Goal: Book appointment/travel/reservation

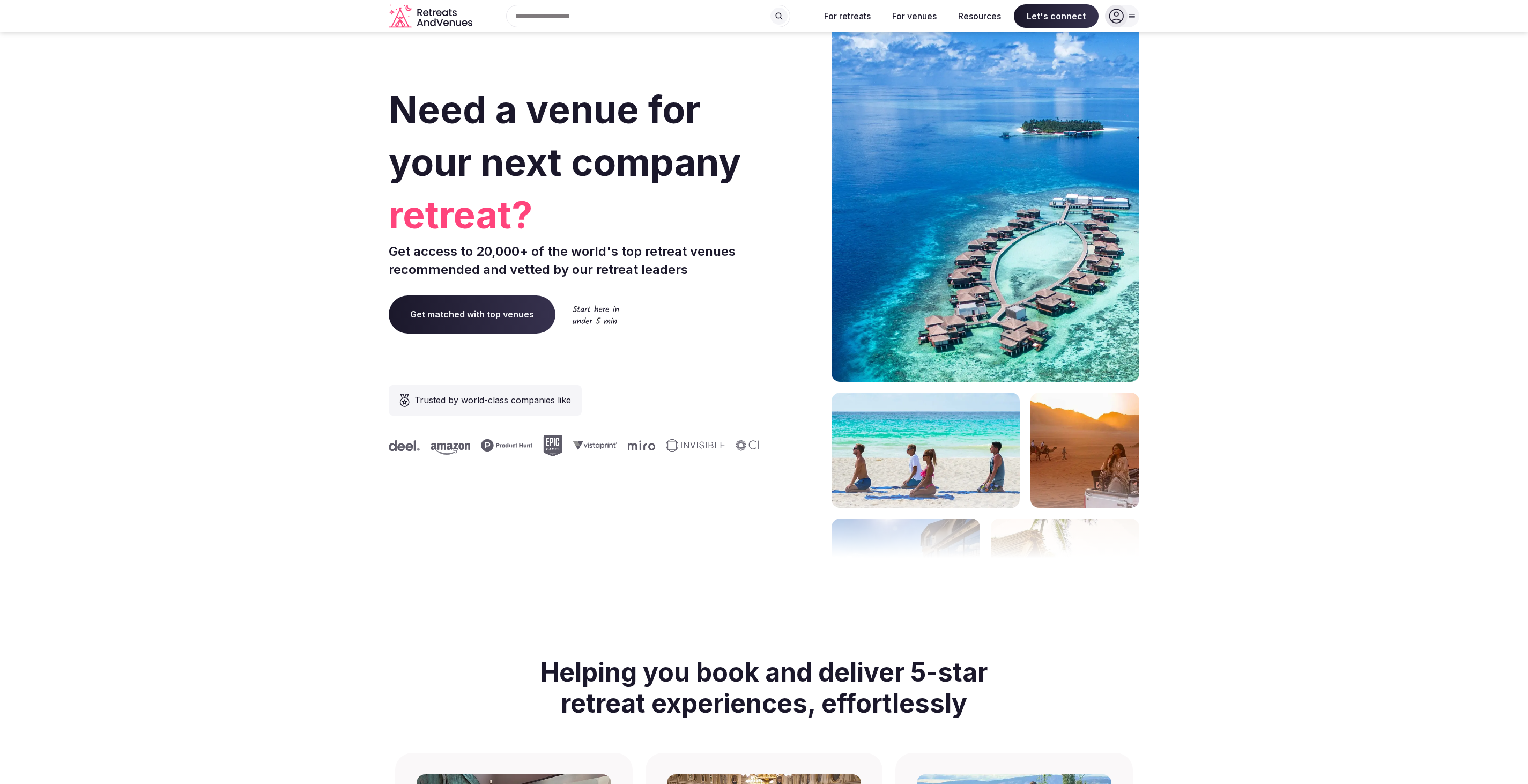
click at [1125, 13] on div at bounding box center [1116, 16] width 23 height 23
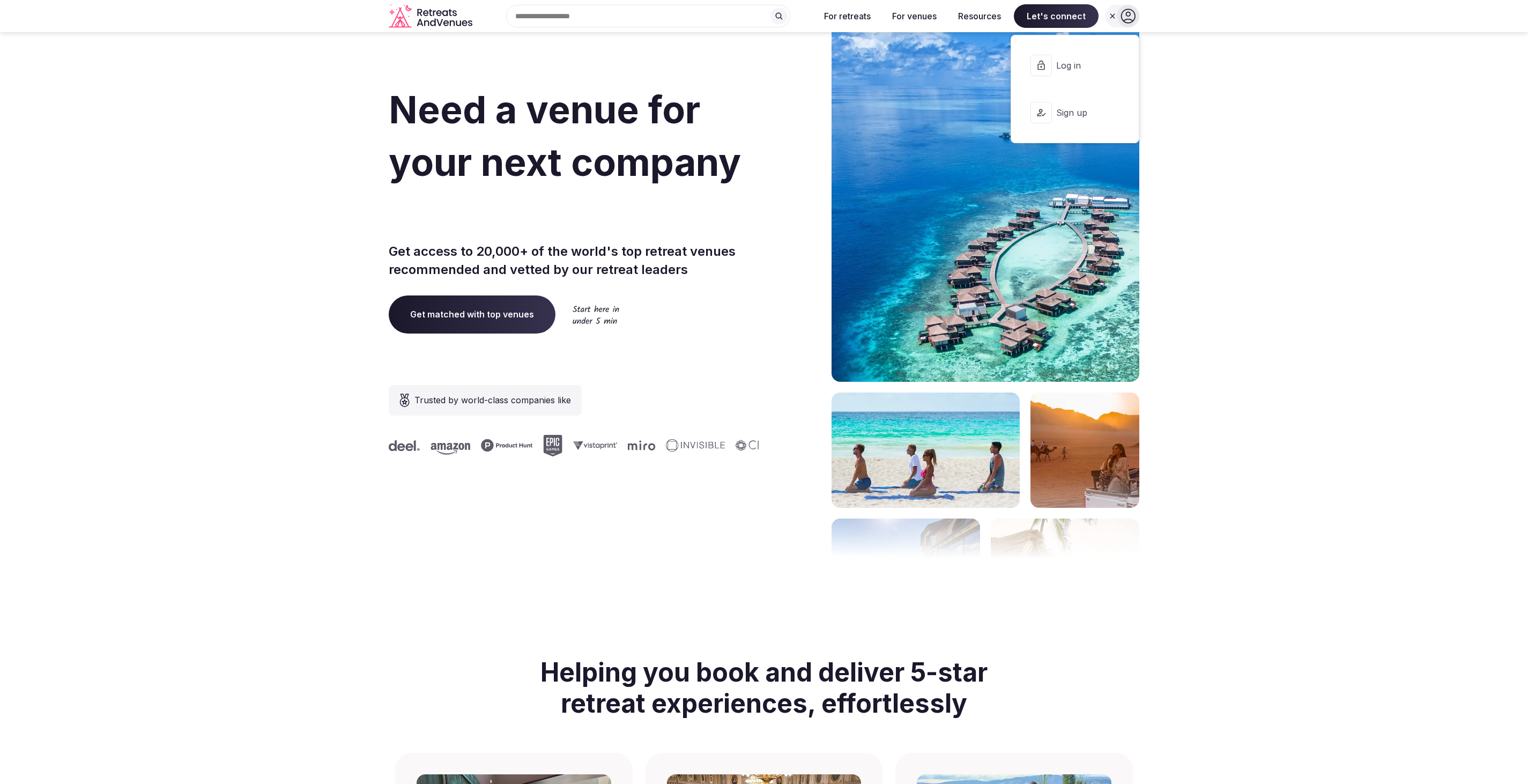
click at [1065, 67] on span "Log in" at bounding box center [1082, 65] width 52 height 12
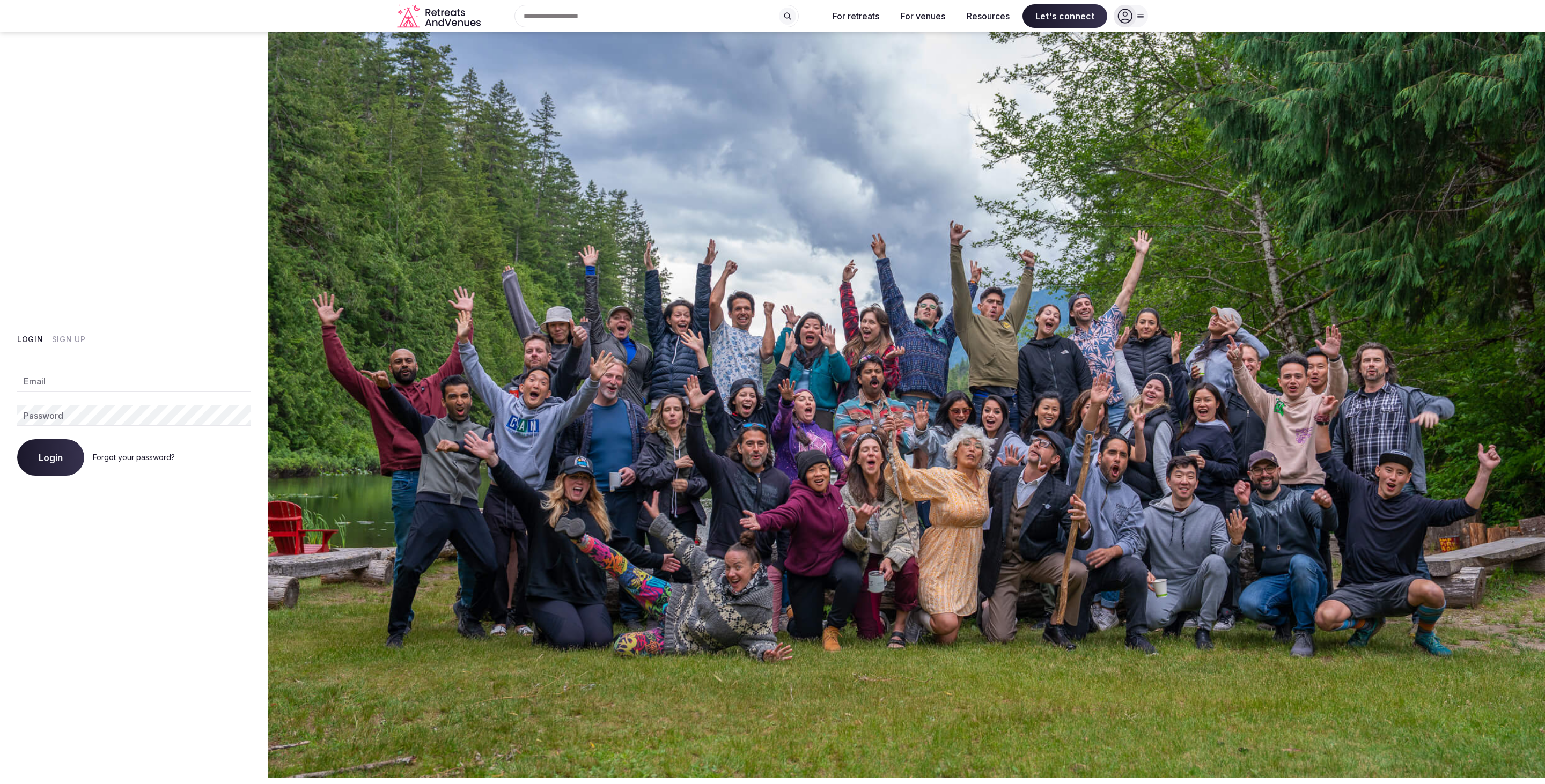
type input "**********"
click at [58, 469] on button "Login" at bounding box center [51, 457] width 67 height 37
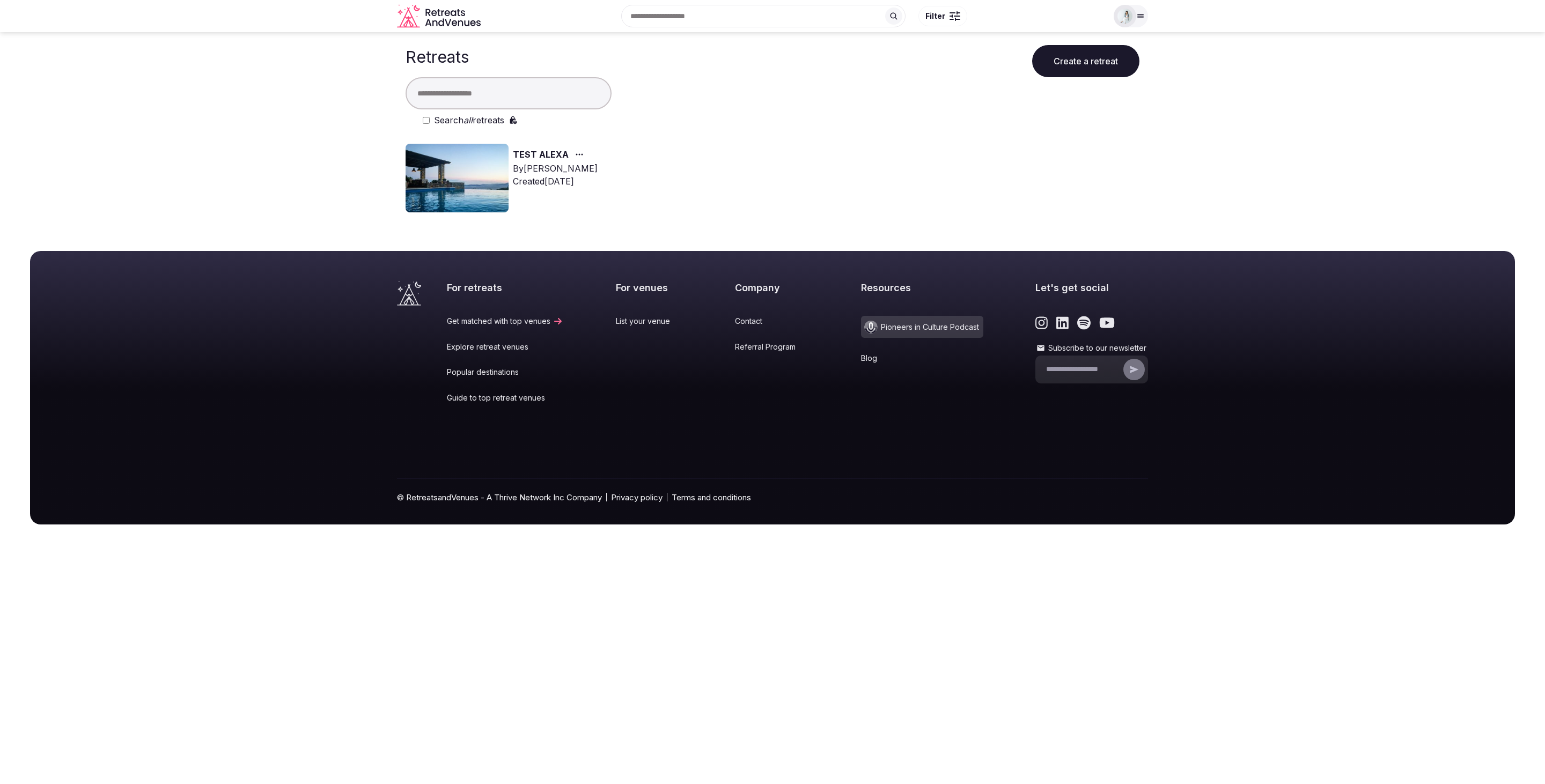
click at [434, 165] on img at bounding box center [457, 178] width 103 height 68
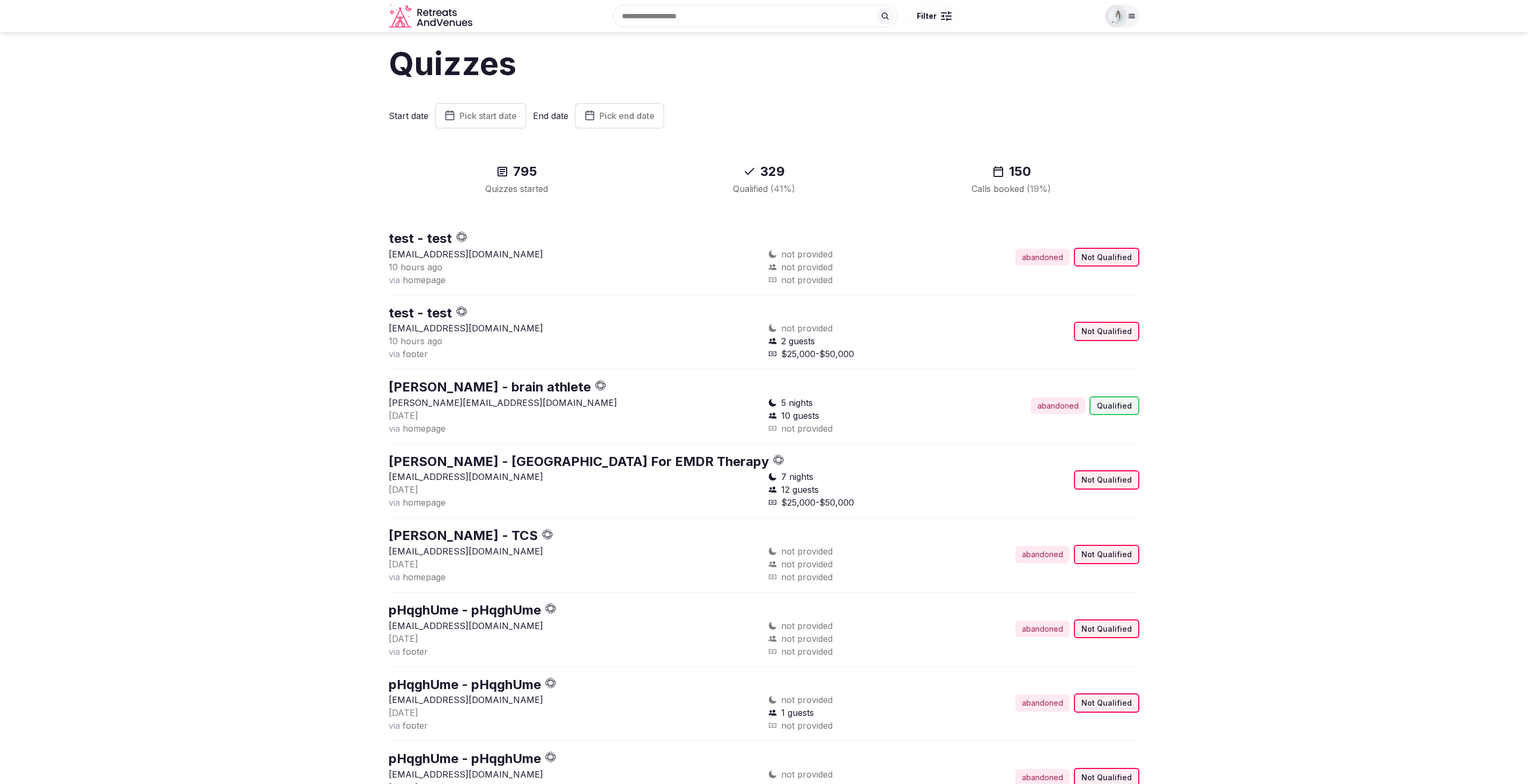
click at [480, 117] on span "Pick start date" at bounding box center [489, 116] width 58 height 11
click at [447, 222] on button "4" at bounding box center [447, 221] width 15 height 16
click at [626, 119] on span "Pick end date" at bounding box center [599, 116] width 55 height 11
click at [578, 240] on button "10" at bounding box center [581, 239] width 15 height 16
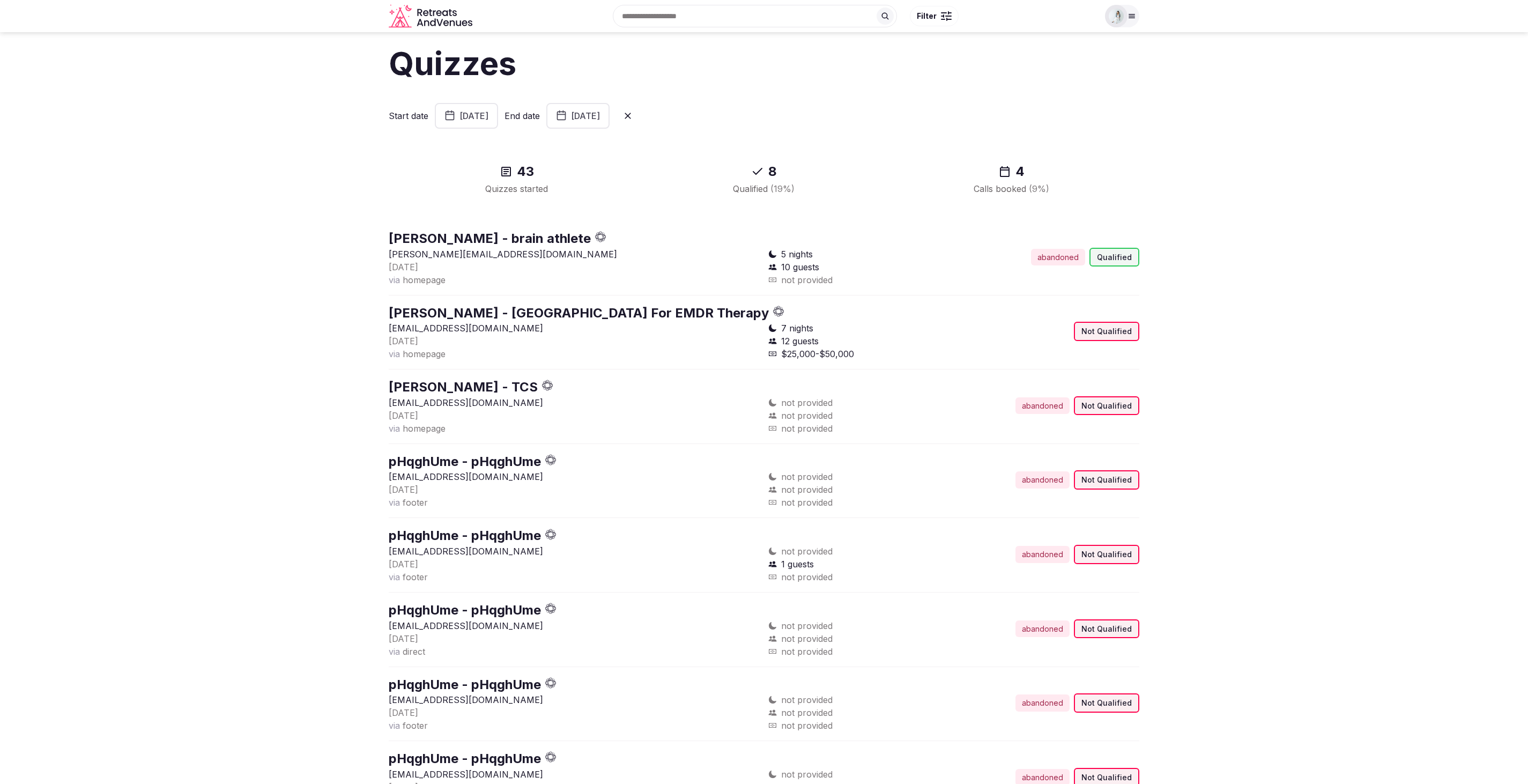
click at [471, 108] on button "August 4th, 2025" at bounding box center [466, 116] width 64 height 26
click at [451, 217] on button "4" at bounding box center [452, 221] width 15 height 16
click at [628, 116] on button "August 10th, 2025" at bounding box center [607, 116] width 64 height 26
click at [478, 117] on span "Pick start date" at bounding box center [489, 116] width 58 height 11
click at [450, 225] on button "4" at bounding box center [447, 221] width 15 height 16
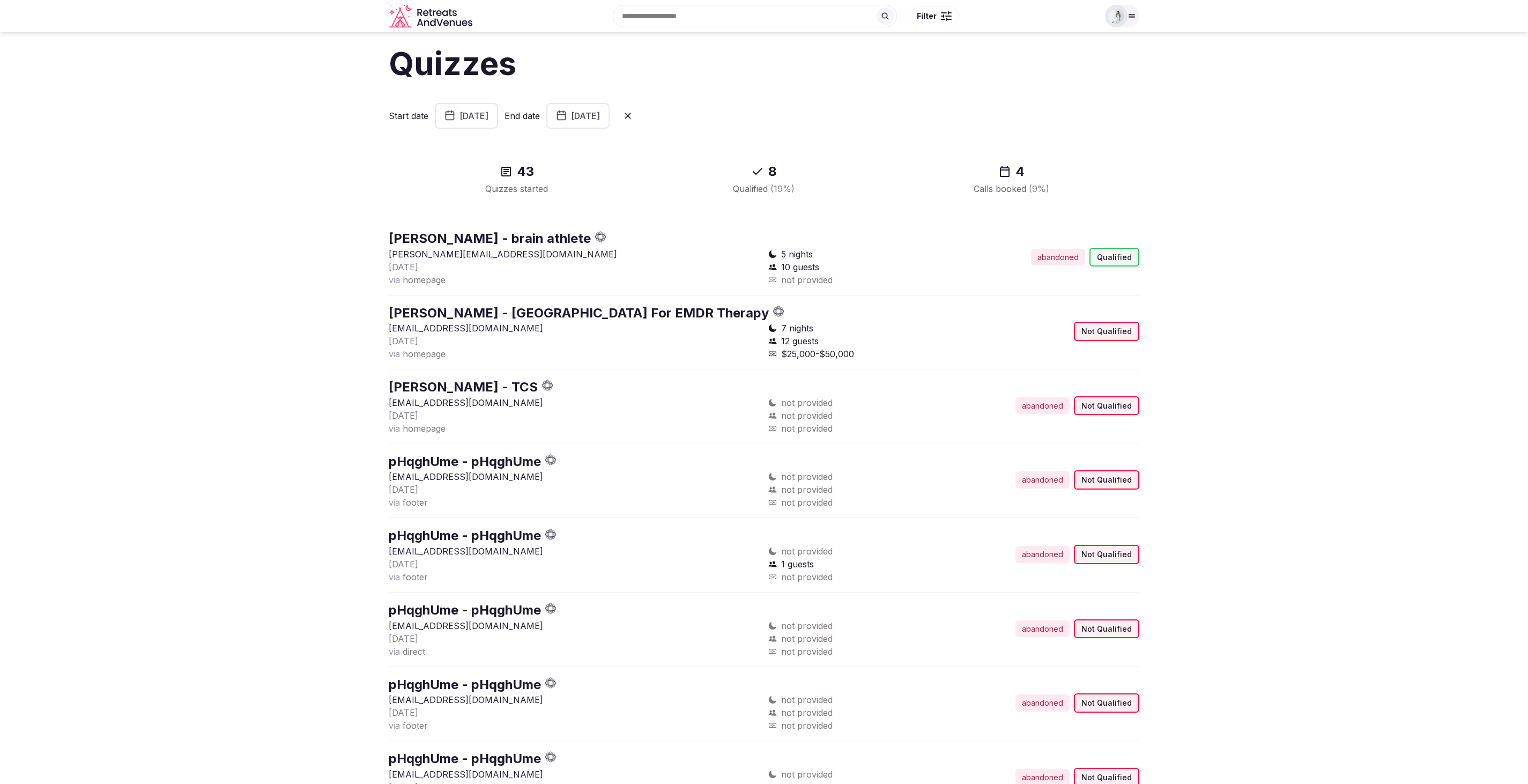
click at [610, 117] on button "August 10th, 2025" at bounding box center [578, 116] width 64 height 26
click at [587, 243] on button "10" at bounding box center [590, 239] width 15 height 16
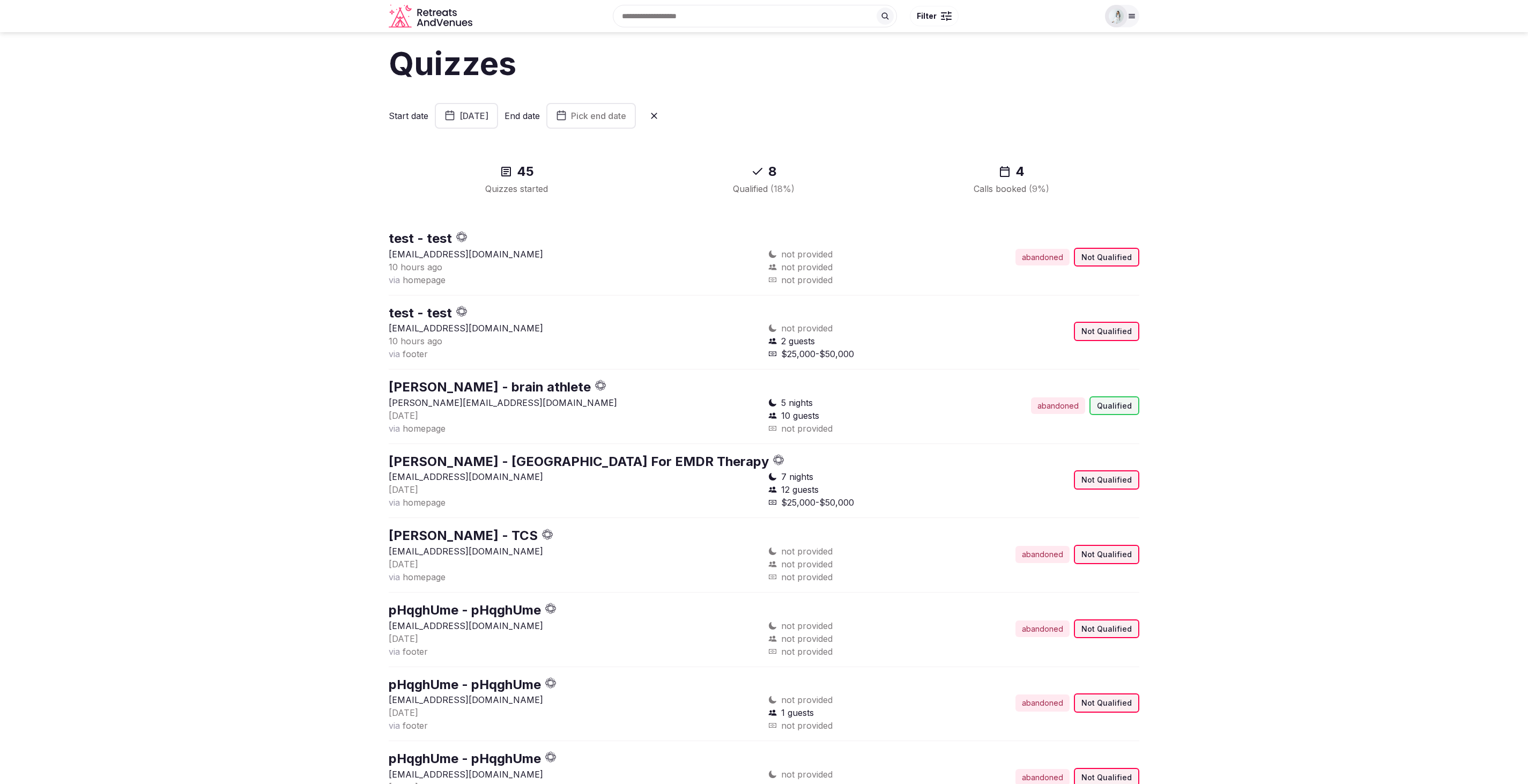
click at [626, 112] on span "Pick end date" at bounding box center [599, 116] width 55 height 11
click at [578, 242] on button "10" at bounding box center [581, 239] width 15 height 16
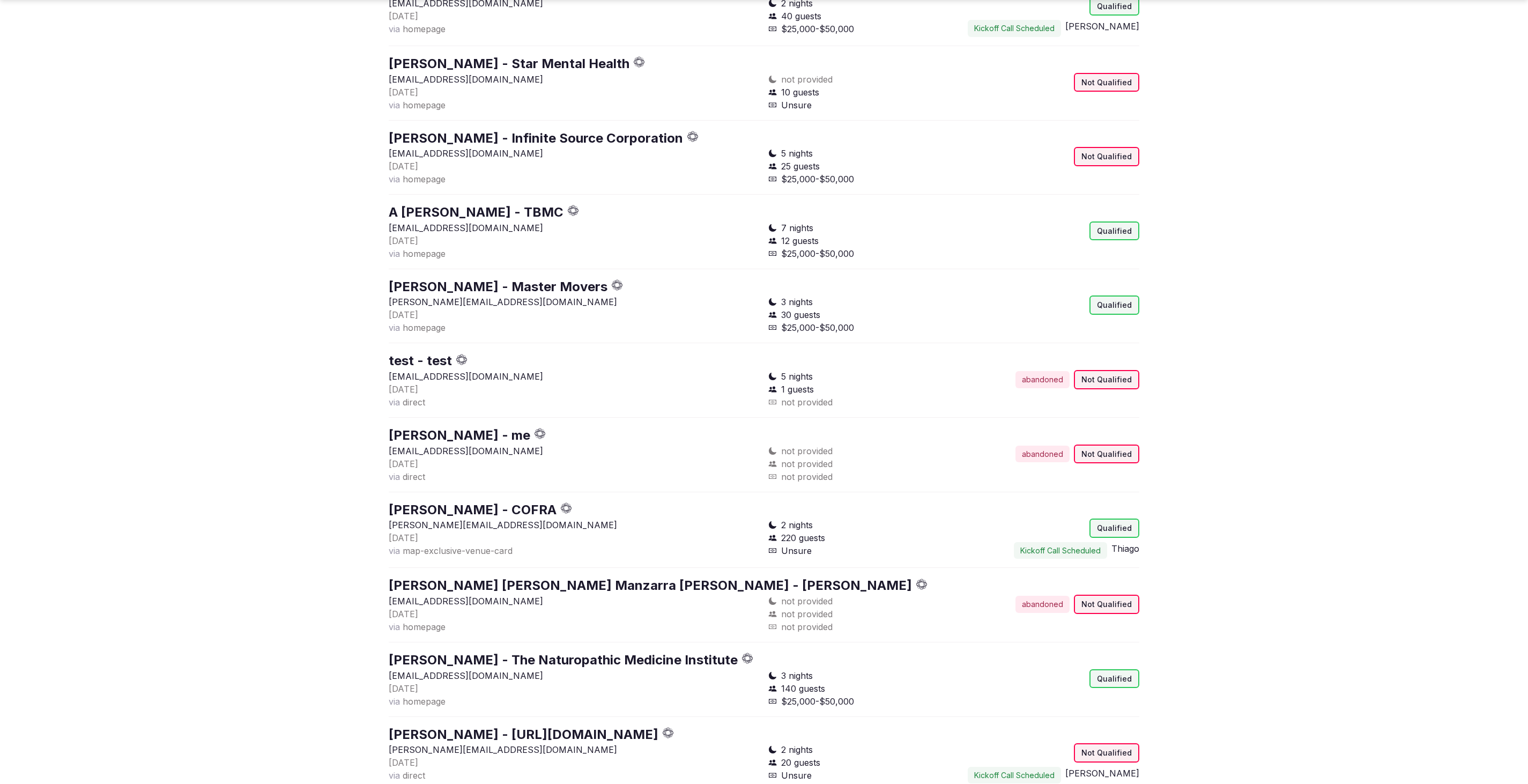
scroll to position [2660, 0]
